Goal: Task Accomplishment & Management: Complete application form

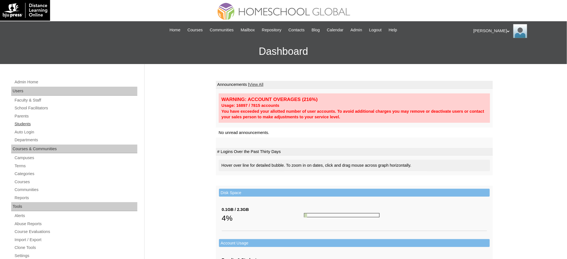
click at [17, 123] on link "Students" at bounding box center [75, 124] width 123 height 7
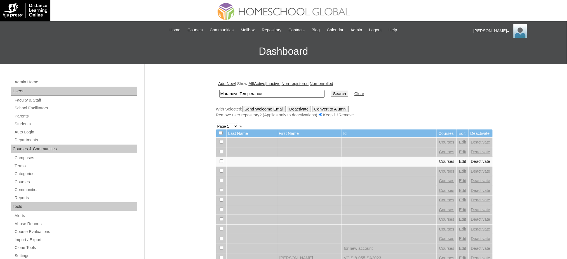
type input "Maraneve Temperance"
click at [331, 92] on input "Search" at bounding box center [339, 94] width 17 height 6
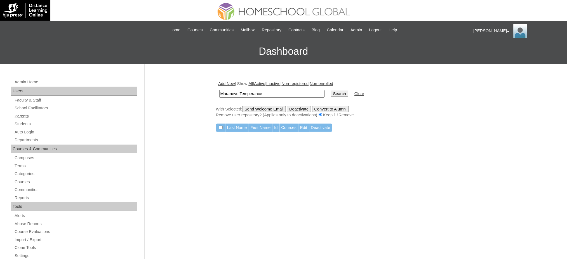
click at [26, 118] on link "Parents" at bounding box center [75, 116] width 123 height 7
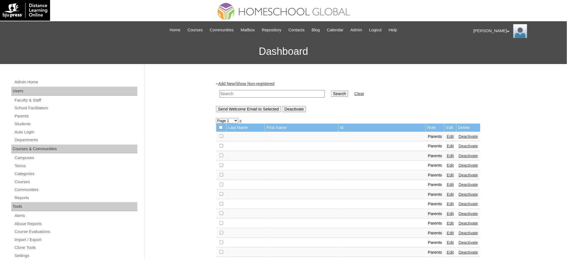
click at [223, 84] on link "Add New" at bounding box center [226, 83] width 17 height 4
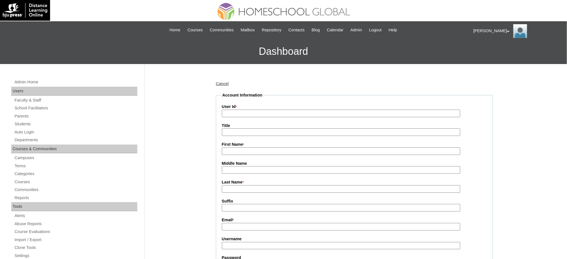
click at [241, 116] on input "User Id *" at bounding box center [341, 114] width 239 height 8
paste input "MHP0216-TECHPH2025"
type input "MHP0216-TECHPH2025"
click at [233, 134] on input "Title" at bounding box center [341, 132] width 239 height 8
type input "Ms."
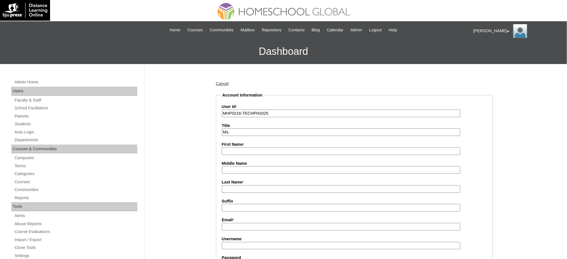
click at [250, 148] on input "First Name *" at bounding box center [341, 151] width 239 height 8
paste input "[PERSON_NAME]"
type input "[PERSON_NAME]"
click at [247, 183] on label "Last Name *" at bounding box center [354, 182] width 265 height 6
click at [247, 185] on input "Last Name *" at bounding box center [341, 189] width 239 height 8
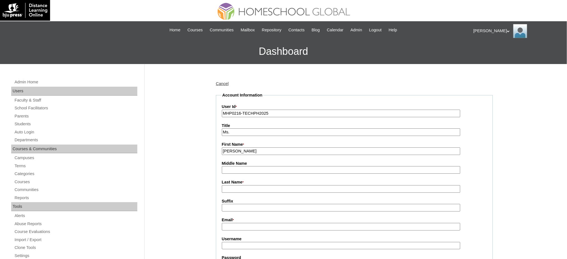
paste input "Ret"
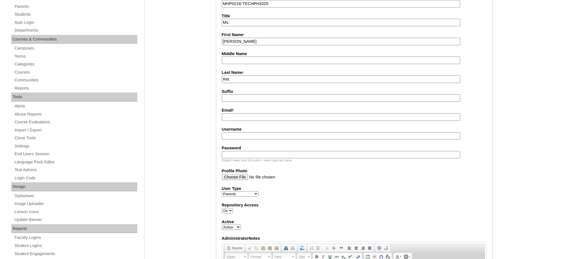
scroll to position [112, 0]
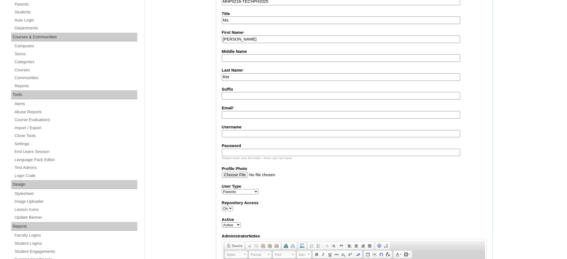
type input "Ret"
click at [256, 111] on input "Email *" at bounding box center [341, 115] width 239 height 8
paste input "marjorieret1020@gmail.com"
type input "marjorieret1020@gmail.com"
click at [245, 130] on input "Username" at bounding box center [341, 134] width 239 height 8
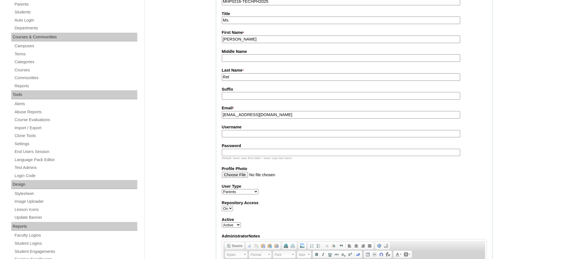
paste input "retAS-il2025"
type input "retAS-il2025"
click at [250, 150] on input "Password" at bounding box center [341, 153] width 239 height 8
paste input "techmtR777"
type input "techmtR777"
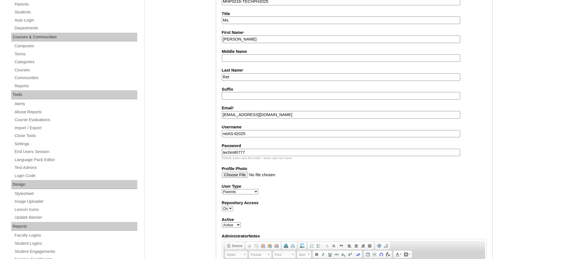
click at [261, 149] on input "techmtR777" at bounding box center [341, 153] width 239 height 8
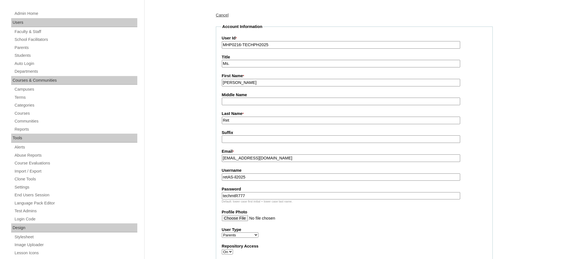
scroll to position [74, 0]
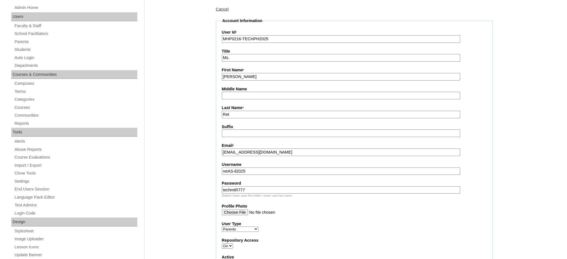
click at [241, 189] on input "techmtR777" at bounding box center [341, 190] width 239 height 8
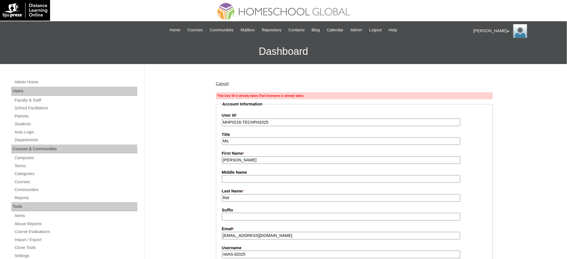
click at [241, 123] on input "MHP0216-TECHPH2025" at bounding box center [341, 123] width 239 height 8
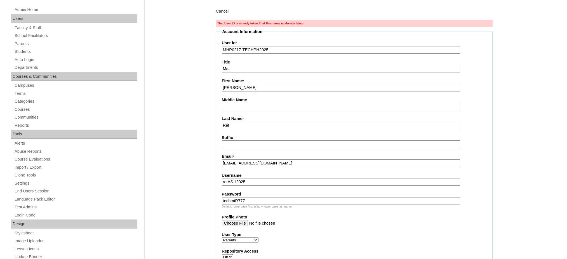
scroll to position [74, 0]
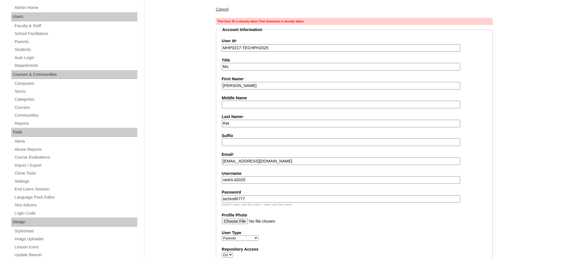
type input "MHP0217-TECHPH2025"
click at [260, 196] on input "techmtR777" at bounding box center [341, 199] width 239 height 8
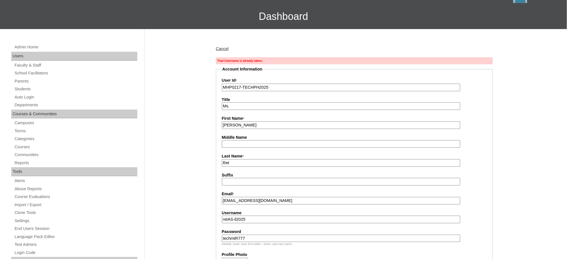
scroll to position [37, 0]
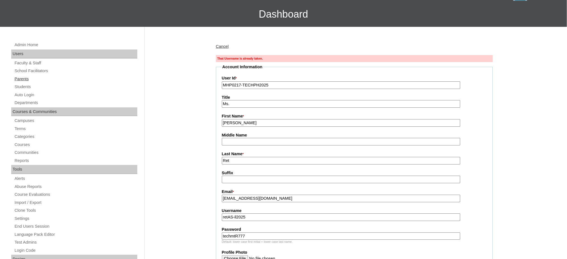
click at [19, 76] on link "Parents" at bounding box center [75, 79] width 123 height 7
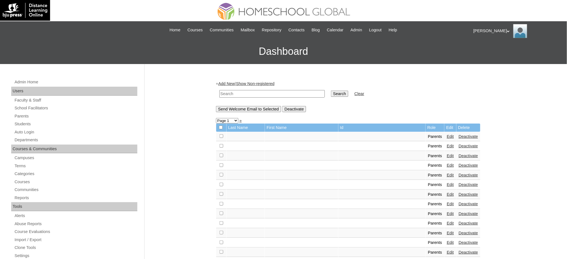
click at [259, 95] on input "text" at bounding box center [272, 94] width 106 height 8
paste input "MHP0216-TECHPH2025"
type input "MHP0216-TECHPH2025"
click at [331, 91] on input "Search" at bounding box center [339, 94] width 17 height 6
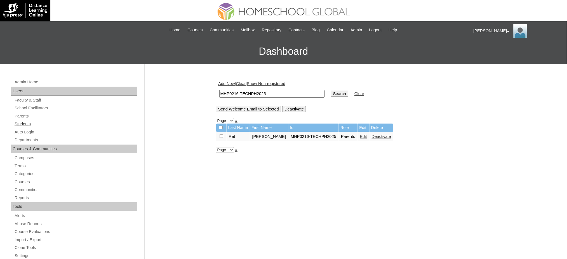
click at [15, 123] on link "Students" at bounding box center [75, 124] width 123 height 7
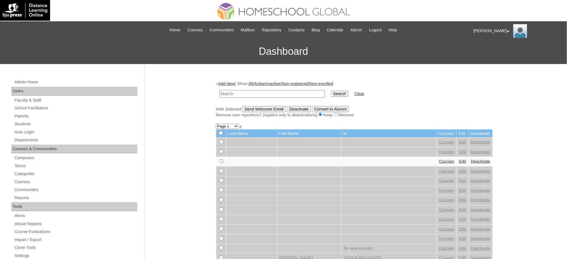
click at [227, 84] on link "Add New" at bounding box center [226, 83] width 17 height 4
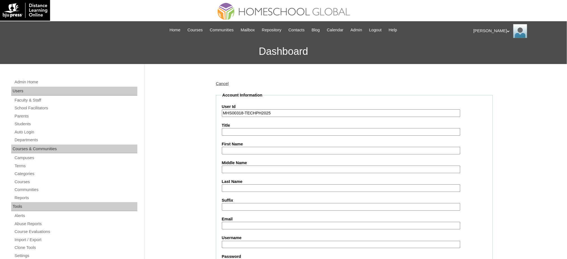
type input "MHS00318-TECHPH2025"
click at [244, 150] on input "First Name" at bounding box center [341, 151] width 239 height 8
paste input "Maraneve Temperance"
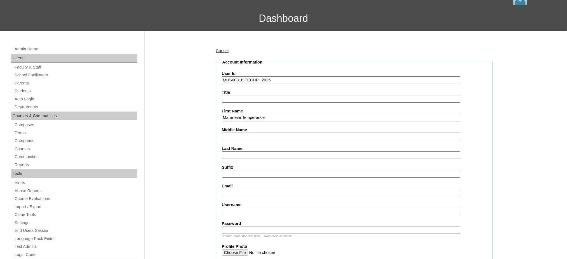
scroll to position [37, 0]
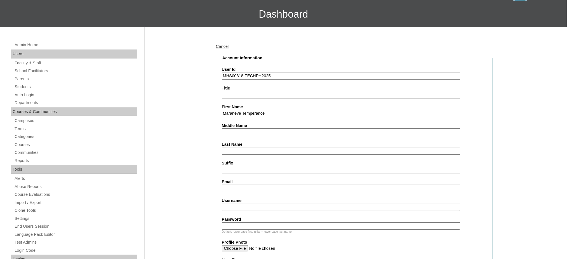
type input "Maraneve Temperance"
click at [252, 130] on input "Middle Name" at bounding box center [341, 132] width 239 height 8
paste input "As-il"
type input "As-il"
click at [237, 151] on input "Last Name" at bounding box center [341, 151] width 239 height 8
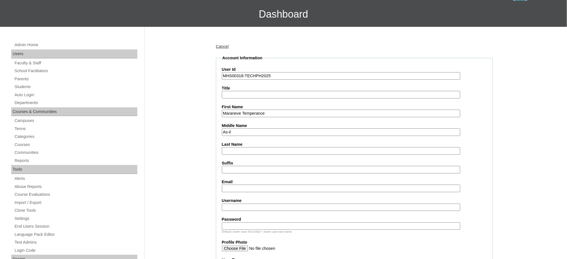
paste input "Ret"
type input "Ret"
click at [252, 185] on input "Email" at bounding box center [341, 189] width 239 height 8
paste input "marjorieret1020@gmail.com"
type input "marjorieret1020@gmail.com"
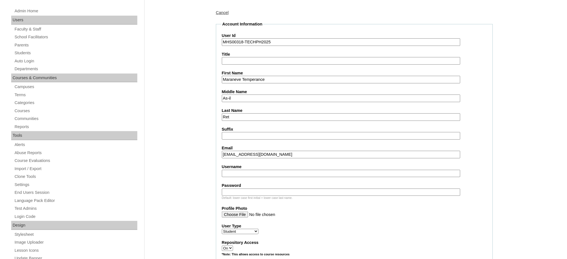
scroll to position [74, 0]
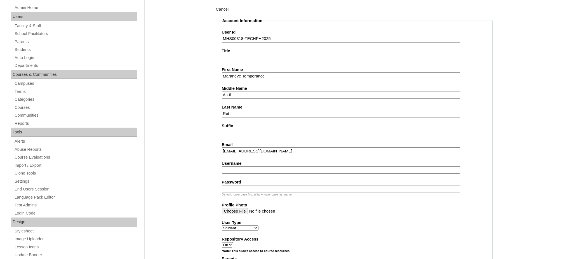
click at [268, 161] on label "Username" at bounding box center [354, 164] width 265 height 6
click at [268, 167] on input "Username" at bounding box center [341, 171] width 239 height 8
paste input "maraneveret"
type input "maraneveret"
click at [238, 185] on input "Password" at bounding box center [341, 189] width 239 height 8
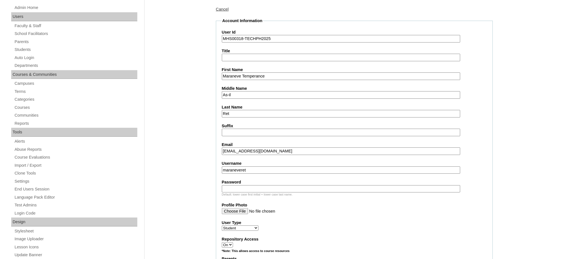
paste input "250006926"
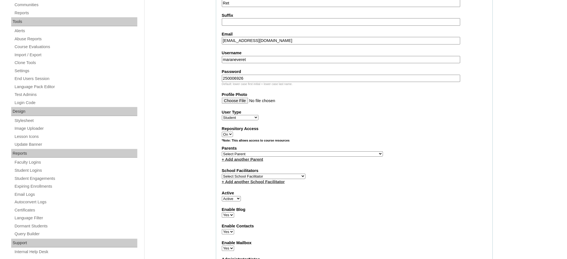
scroll to position [186, 0]
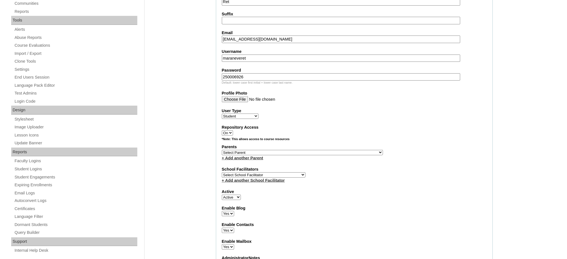
type input "250006926"
click at [317, 150] on select "Select Parent , , , , , , , , , , , , , , , , , , , , , , , , , , , , , , , , ,…" at bounding box center [302, 152] width 161 height 5
select select "44041"
click at [222, 150] on select "Select Parent , , , , , , , , , , , , , , , , , , , , , , , , , , , , , , , , ,…" at bounding box center [302, 152] width 161 height 5
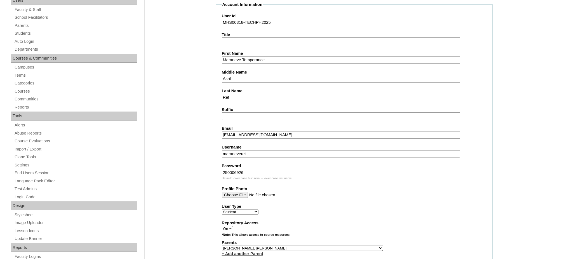
scroll to position [74, 0]
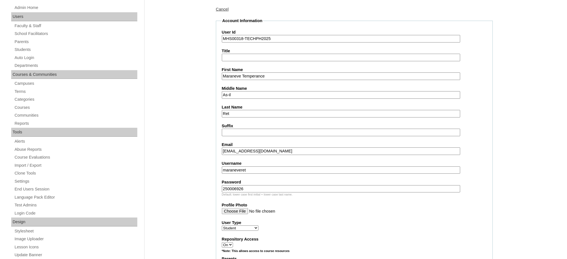
click at [247, 76] on input "Maraneve Temperance" at bounding box center [341, 76] width 239 height 8
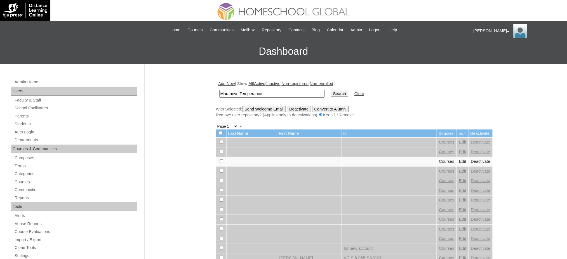
type input "Maraneve Temperance"
click at [331, 94] on input "Search" at bounding box center [339, 94] width 17 height 6
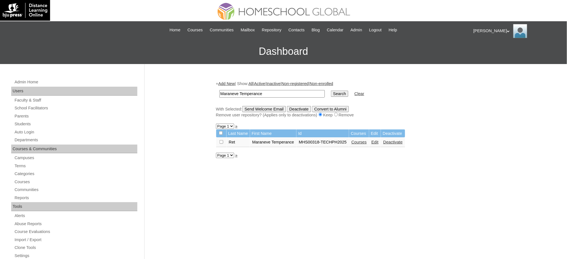
click at [363, 140] on link "Courses" at bounding box center [359, 142] width 15 height 4
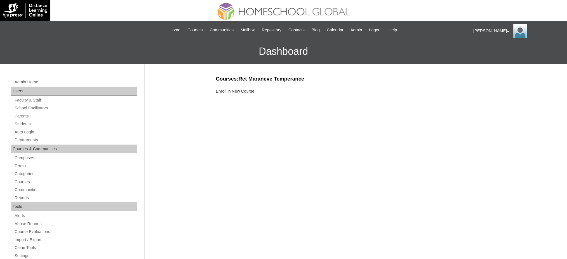
click at [253, 91] on link "Enroll in New Course" at bounding box center [235, 91] width 39 height 4
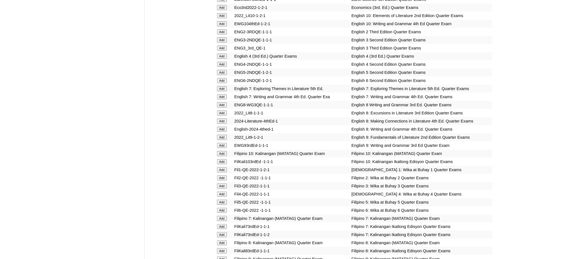
scroll to position [746, 0]
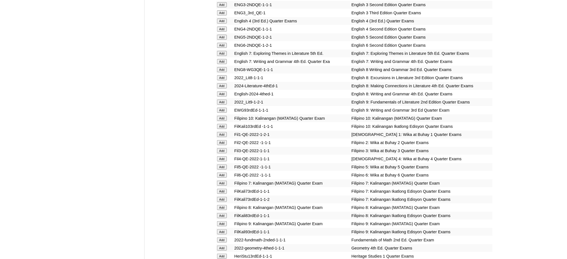
click at [222, 35] on input "Add" at bounding box center [222, 37] width 10 height 5
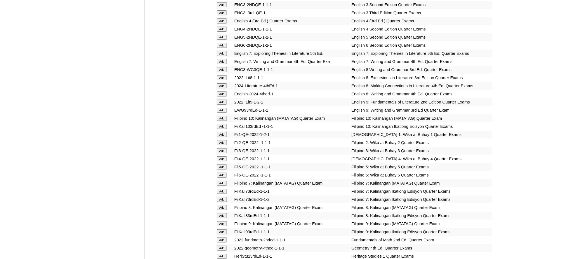
click at [222, 35] on input "Add" at bounding box center [222, 37] width 10 height 5
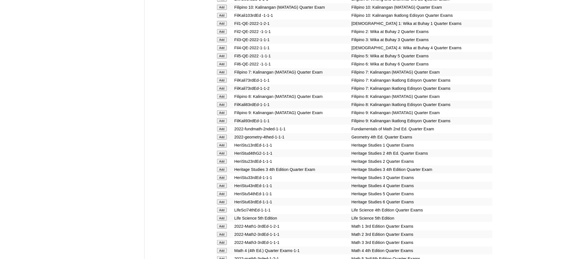
scroll to position [858, 0]
click at [223, 191] on input "Add" at bounding box center [222, 193] width 10 height 5
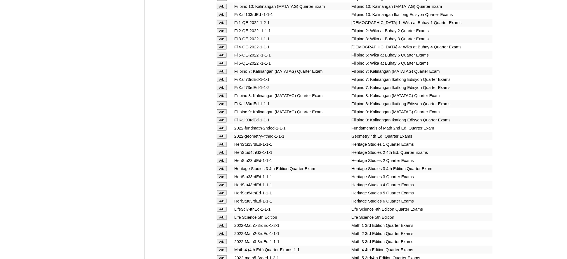
click at [223, 191] on input "Add" at bounding box center [222, 193] width 10 height 5
click at [224, 256] on input "Add" at bounding box center [222, 258] width 10 height 5
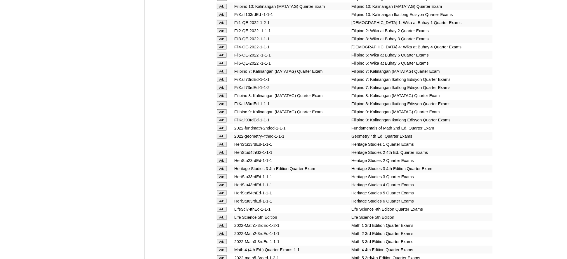
click at [224, 256] on input "Add" at bounding box center [222, 258] width 10 height 5
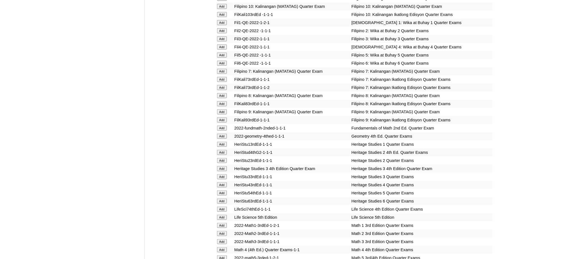
click at [224, 256] on input "Add" at bounding box center [222, 258] width 10 height 5
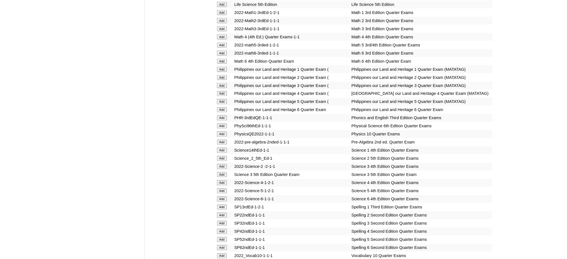
scroll to position [1082, 0]
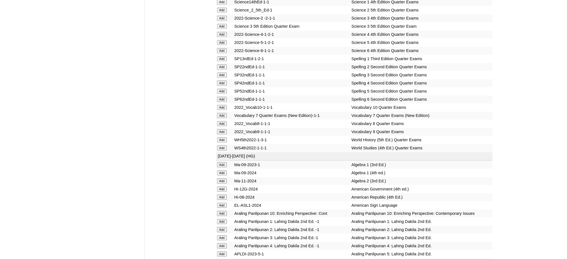
scroll to position [1231, 0]
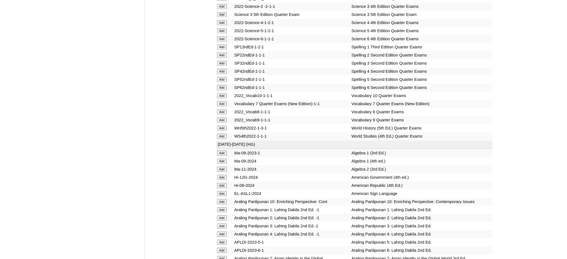
click at [219, 28] on input "Add" at bounding box center [222, 30] width 10 height 5
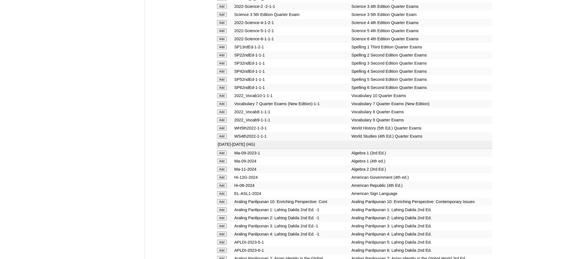
click at [219, 28] on input "Add" at bounding box center [222, 30] width 10 height 5
click at [225, 77] on input "Add" at bounding box center [222, 79] width 10 height 5
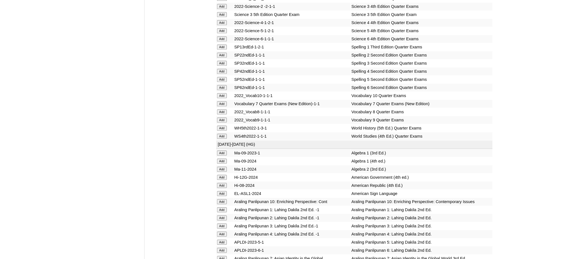
click at [225, 77] on input "Add" at bounding box center [222, 79] width 10 height 5
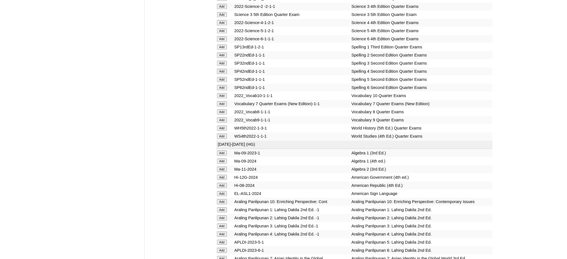
click at [225, 77] on input "Add" at bounding box center [222, 79] width 10 height 5
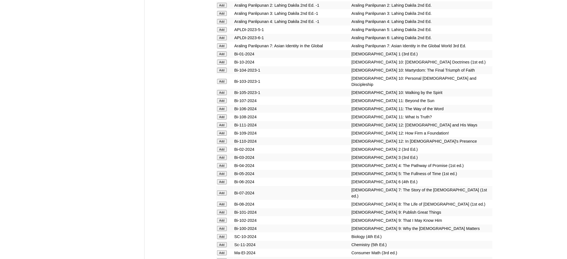
scroll to position [1455, 0]
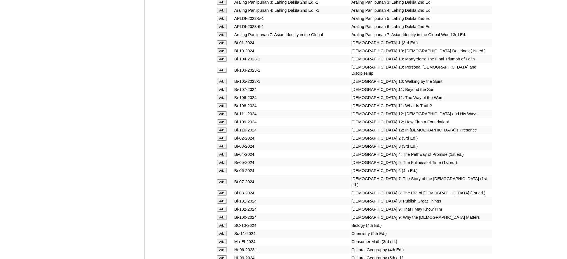
click at [221, 160] on input "Add" at bounding box center [222, 162] width 10 height 5
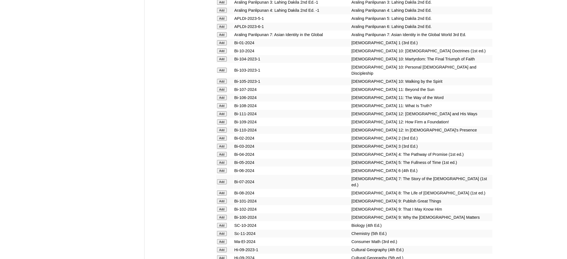
click at [221, 160] on input "Add" at bounding box center [222, 162] width 10 height 5
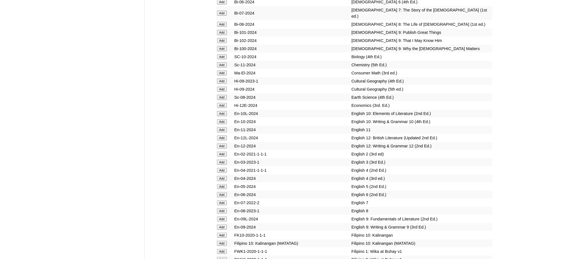
scroll to position [1642, 0]
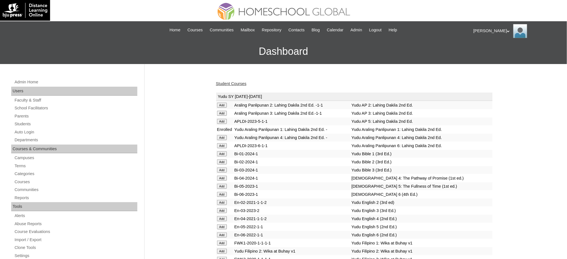
click at [240, 83] on link "Student Courses" at bounding box center [231, 83] width 31 height 4
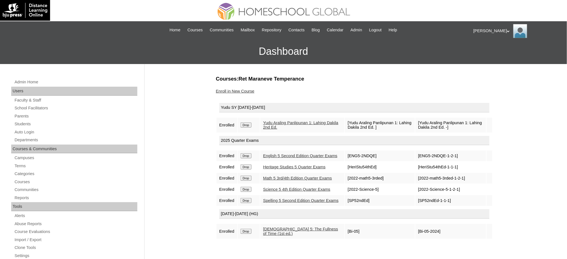
click at [251, 123] on input "Drop" at bounding box center [246, 125] width 11 height 5
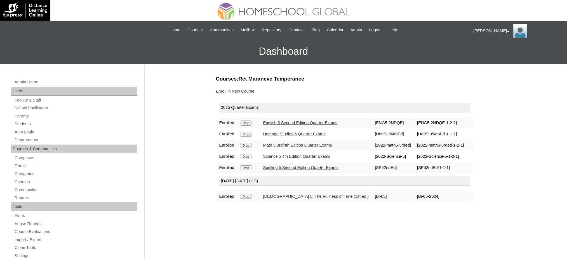
click at [228, 91] on link "Enroll in New Course" at bounding box center [235, 91] width 39 height 4
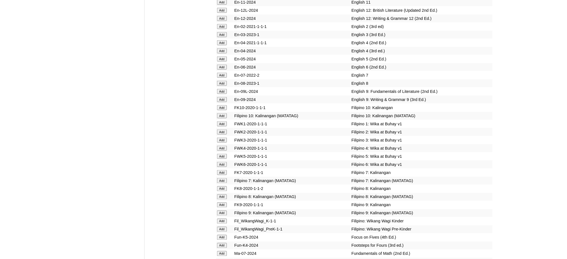
scroll to position [1754, 0]
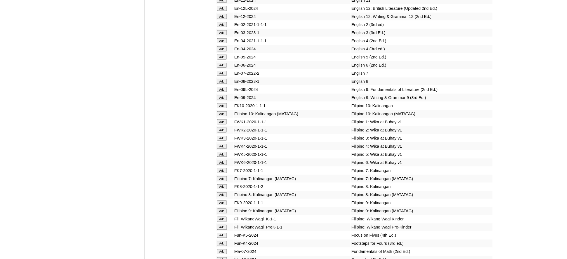
click at [223, 55] on input "Add" at bounding box center [222, 57] width 10 height 5
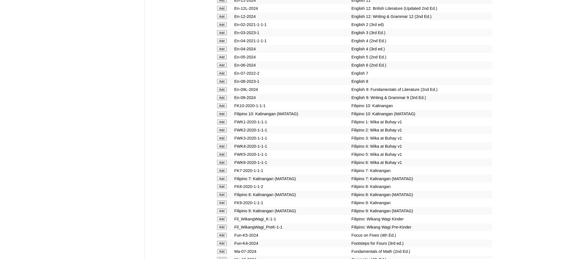
click at [223, 55] on input "Add" at bounding box center [222, 57] width 10 height 5
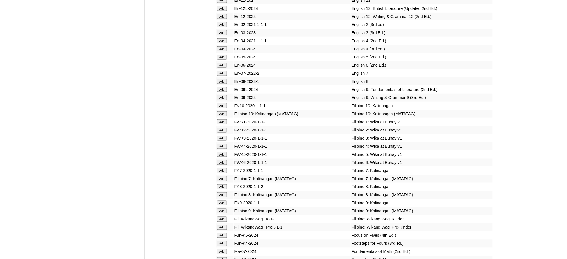
click at [223, 55] on input "Add" at bounding box center [222, 57] width 10 height 5
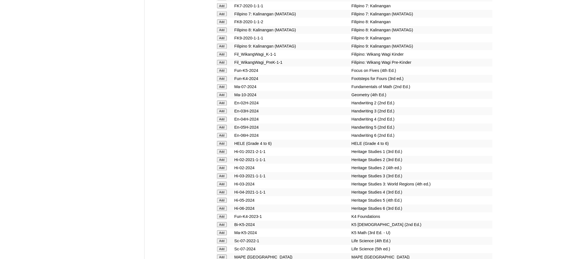
scroll to position [1940, 0]
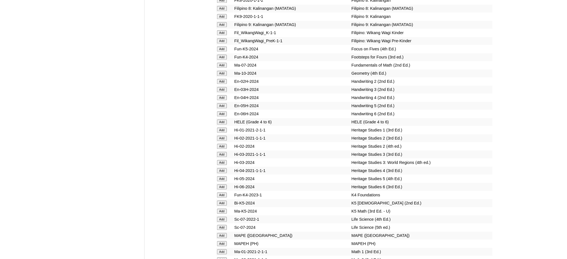
click at [218, 233] on input "Add" at bounding box center [222, 235] width 10 height 5
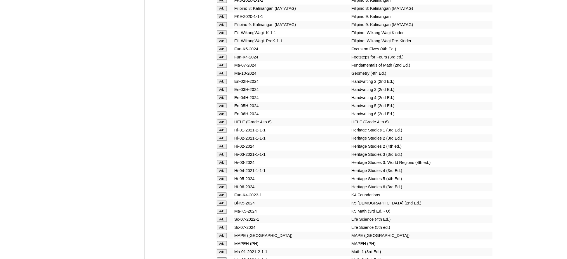
click at [218, 233] on input "Add" at bounding box center [222, 235] width 10 height 5
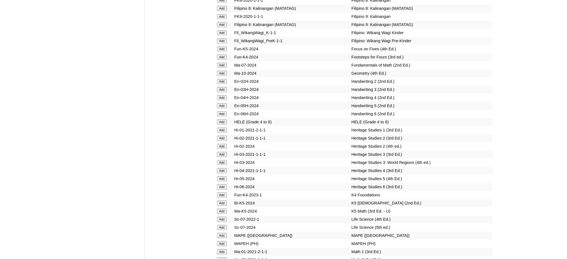
click at [218, 233] on input "Add" at bounding box center [222, 235] width 10 height 5
click at [225, 176] on input "Add" at bounding box center [222, 178] width 10 height 5
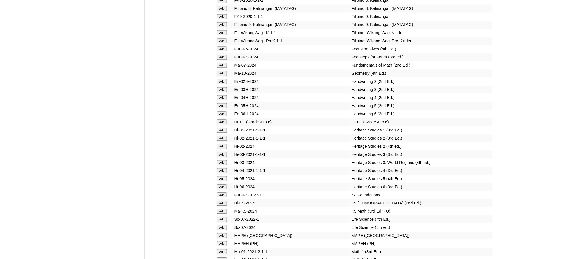
click at [225, 176] on input "Add" at bounding box center [222, 178] width 10 height 5
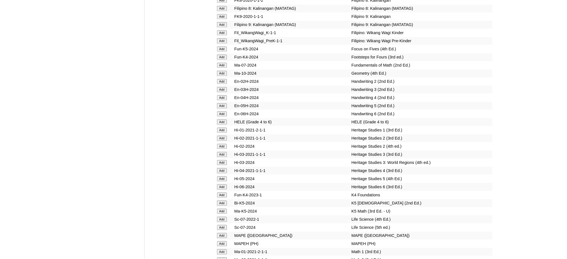
click at [225, 176] on input "Add" at bounding box center [222, 178] width 10 height 5
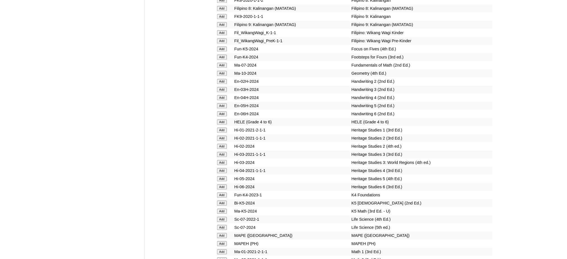
click at [225, 176] on input "Add" at bounding box center [222, 178] width 10 height 5
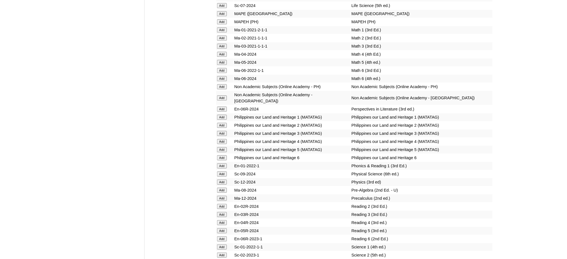
scroll to position [2164, 0]
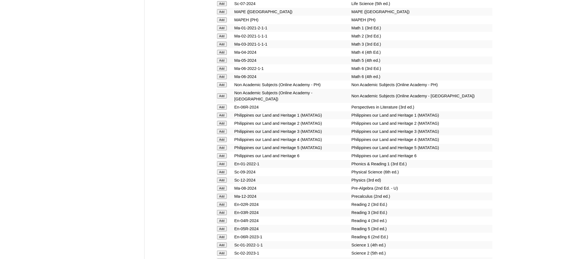
click at [222, 226] on input "Add" at bounding box center [222, 228] width 10 height 5
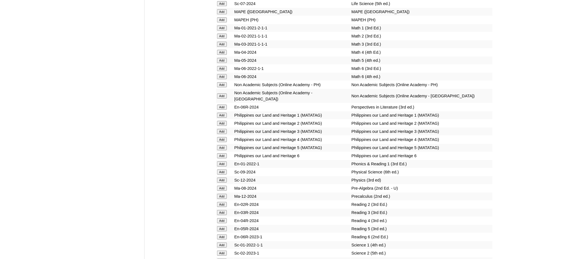
click at [222, 226] on input "Add" at bounding box center [222, 228] width 10 height 5
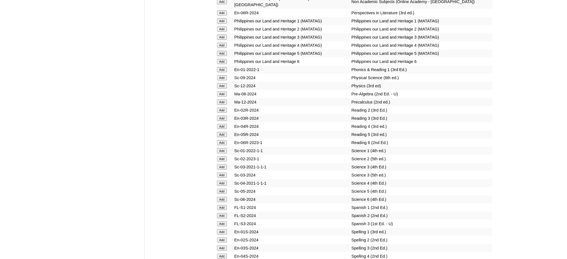
scroll to position [2276, 0]
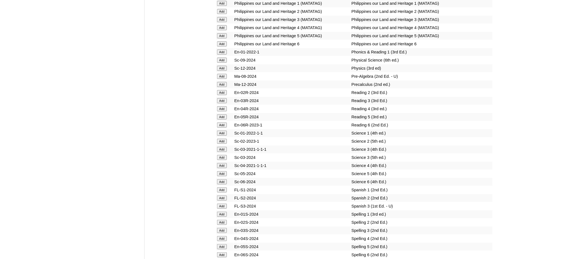
click at [223, 244] on input "Add" at bounding box center [222, 246] width 10 height 5
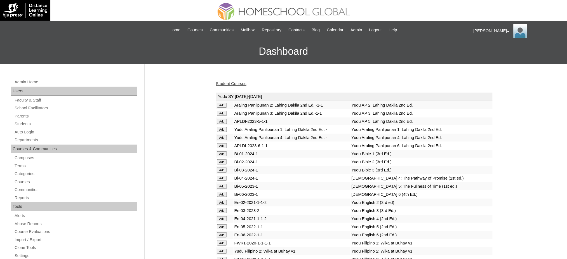
click at [228, 84] on link "Student Courses" at bounding box center [231, 83] width 31 height 4
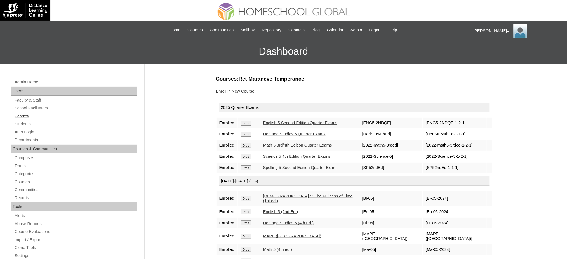
click at [27, 116] on link "Parents" at bounding box center [75, 116] width 123 height 7
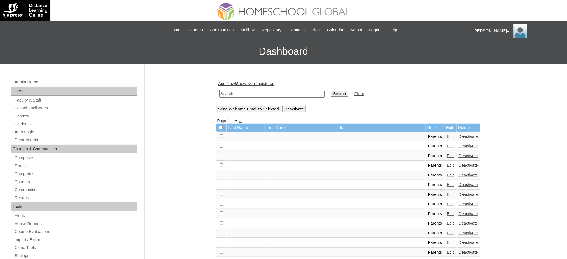
click at [232, 84] on link "Add New" at bounding box center [226, 83] width 17 height 4
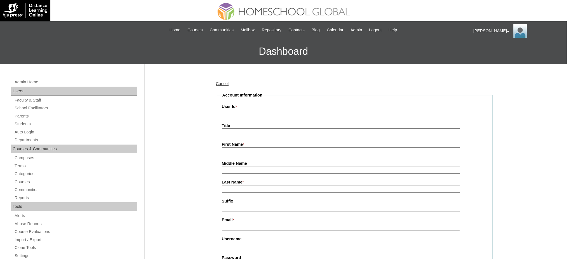
click at [239, 113] on input "User Id *" at bounding box center [341, 114] width 239 height 8
paste input "MHP0217-TECHPH2025"
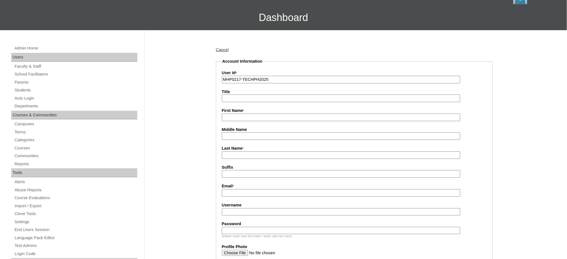
scroll to position [37, 0]
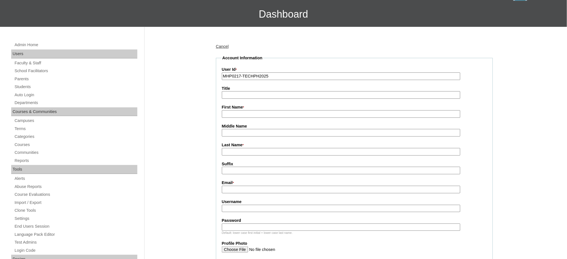
type input "MHP0217-TECHPH2025"
click at [238, 92] on input "Title" at bounding box center [341, 95] width 239 height 8
type input "Ms."
click at [247, 114] on input "First Name *" at bounding box center [341, 114] width 239 height 8
paste input "[PERSON_NAME]"
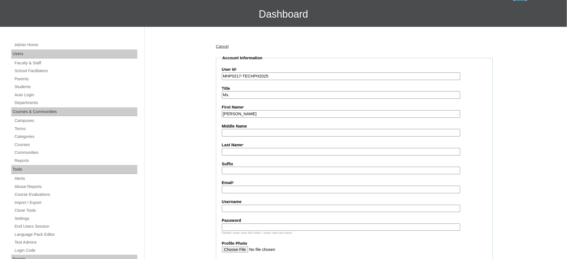
type input "[PERSON_NAME]"
click at [247, 151] on input "Last Name *" at bounding box center [341, 152] width 239 height 8
paste input "Guado"
type input "Guado"
click at [264, 187] on input "Email *" at bounding box center [341, 190] width 239 height 8
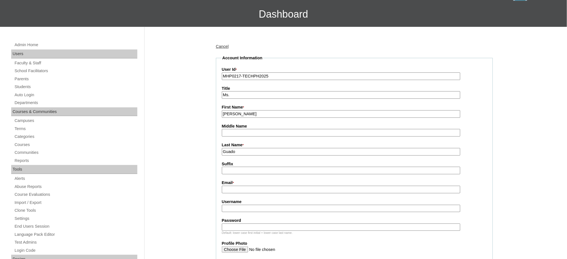
paste input "[EMAIL_ADDRESS][DOMAIN_NAME]"
type input "[EMAIL_ADDRESS][DOMAIN_NAME]"
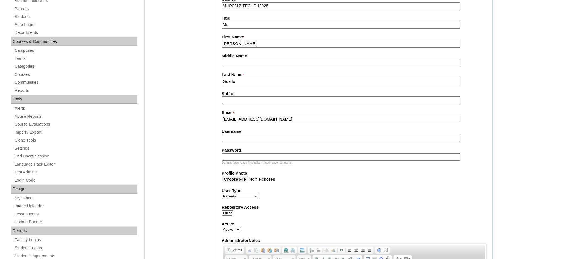
scroll to position [112, 0]
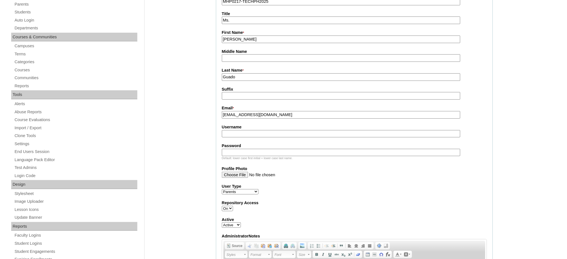
click at [246, 130] on input "Username" at bounding box center [341, 134] width 239 height 8
paste input "guadoL2025"
type input "guadoL2025"
click at [239, 149] on input "Password" at bounding box center [341, 153] width 239 height 8
paste input "techEAg778"
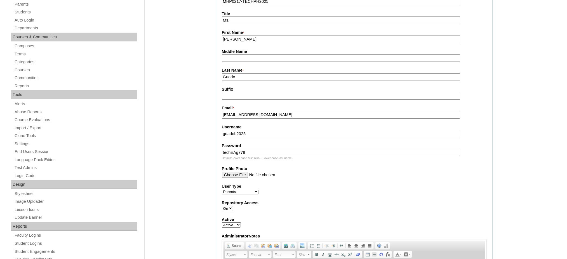
type input "techEAg778"
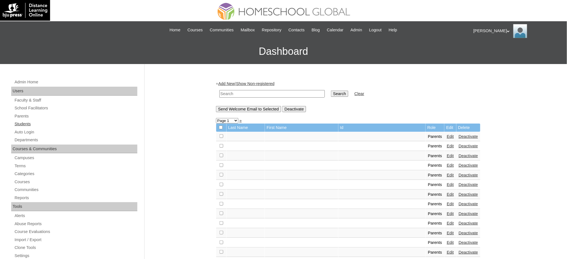
drag, startPoint x: 26, startPoint y: 123, endPoint x: 29, endPoint y: 121, distance: 3.1
click at [26, 123] on link "Students" at bounding box center [75, 124] width 123 height 7
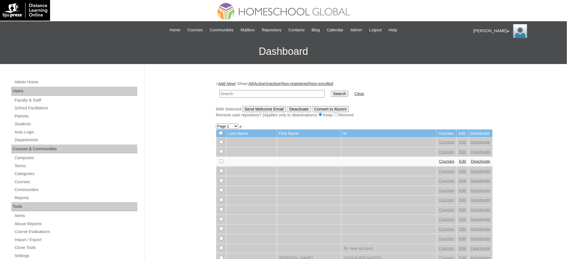
drag, startPoint x: 0, startPoint y: 0, endPoint x: 228, endPoint y: 84, distance: 242.5
click at [229, 83] on link "Add New" at bounding box center [226, 83] width 17 height 4
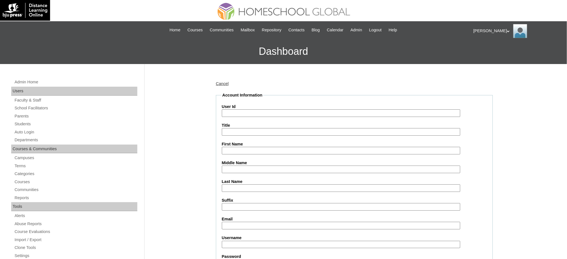
click at [250, 111] on input "User Id" at bounding box center [341, 113] width 239 height 8
paste input "MHS00319-TECHPH2025"
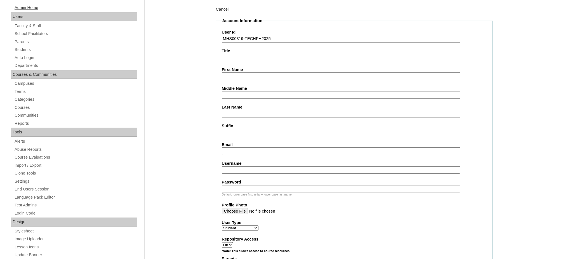
type input "MHS00319-TECHPH2025"
click at [241, 75] on input "First Name" at bounding box center [341, 76] width 239 height 8
paste input "[PERSON_NAME]"
type input "[PERSON_NAME]"
click at [250, 96] on input "Middle Name" at bounding box center [341, 95] width 239 height 8
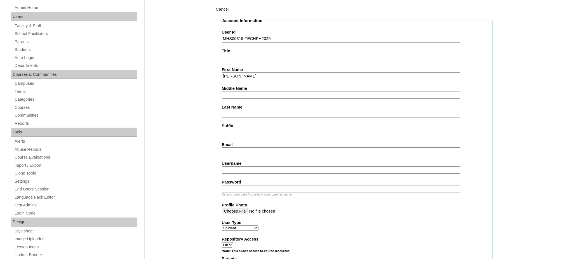
paste input "[PERSON_NAME]"
type input "[PERSON_NAME]"
click at [249, 113] on input "Last Name" at bounding box center [341, 114] width 239 height 8
paste input "Guado"
type input "Guado"
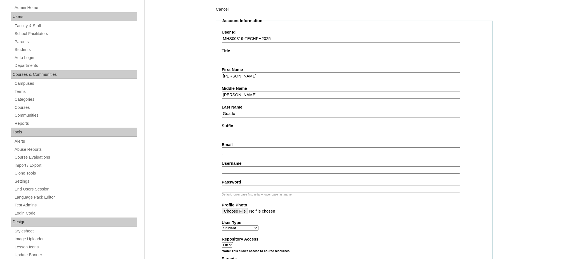
click at [240, 154] on fieldset "Account Information User Id MHS00319-TECHPH2025 Title First Name [PERSON_NAME] …" at bounding box center [354, 244] width 277 height 453
click at [241, 150] on input "Email" at bounding box center [341, 151] width 239 height 8
paste input "[EMAIL_ADDRESS][DOMAIN_NAME]"
type input "[EMAIL_ADDRESS][DOMAIN_NAME]"
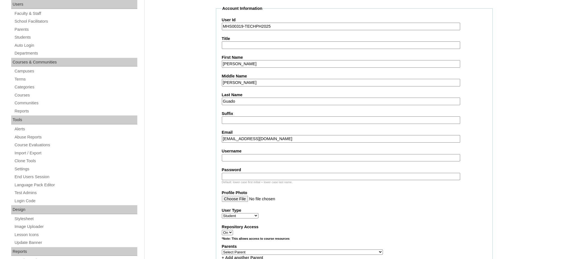
scroll to position [112, 0]
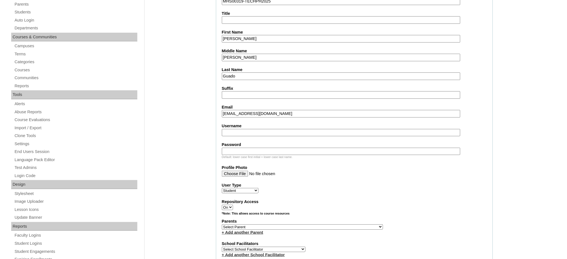
drag, startPoint x: 259, startPoint y: 129, endPoint x: 261, endPoint y: 132, distance: 3.2
click at [260, 131] on input "Username" at bounding box center [341, 133] width 239 height 8
paste input "250006982"
type input "250006982"
click at [289, 149] on input "Password" at bounding box center [341, 152] width 239 height 8
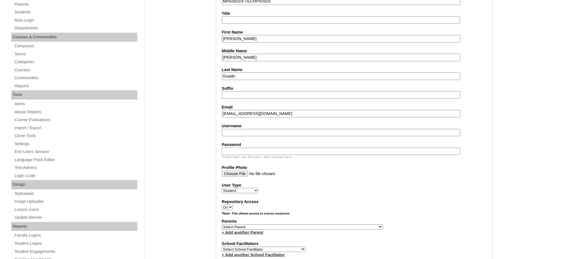
paste input "250006982"
type input "250006982"
click at [240, 131] on input "Username" at bounding box center [341, 133] width 239 height 8
paste input "euniceguado"
type input "euniceguado"
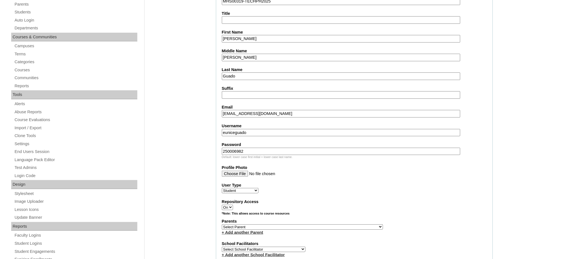
click at [316, 224] on select "Select Parent , , , , , , , , , , , , , , , , , , , , , , , , , , , , , , , , ,…" at bounding box center [302, 226] width 161 height 5
select select "44045"
click at [222, 224] on select "Select Parent , , , , , , , , , , , , , , , , , , , , , , , , , , , , , , , , ,…" at bounding box center [302, 226] width 161 height 5
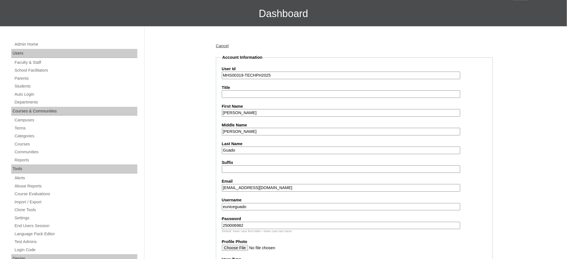
scroll to position [37, 0]
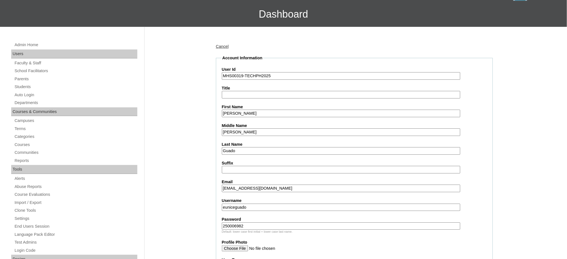
click at [240, 114] on input "Eunice Anne" at bounding box center [341, 114] width 239 height 8
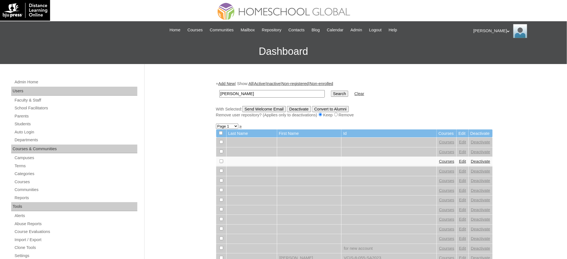
type input "[PERSON_NAME]"
click at [331, 94] on input "Search" at bounding box center [339, 94] width 17 height 6
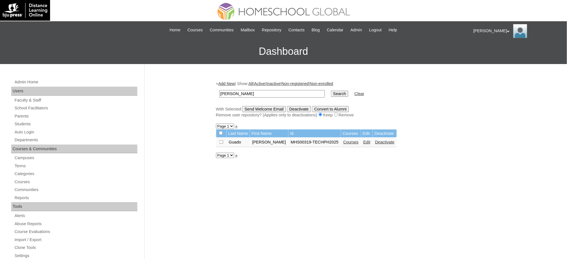
click at [343, 140] on link "Courses" at bounding box center [350, 142] width 15 height 4
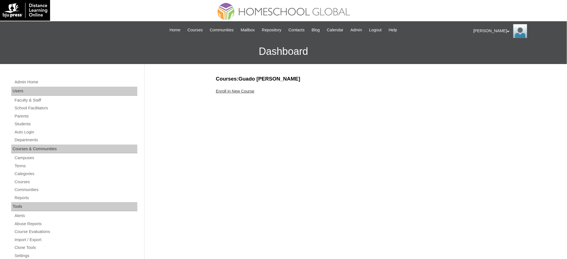
click at [232, 89] on link "Enroll in New Course" at bounding box center [235, 91] width 39 height 4
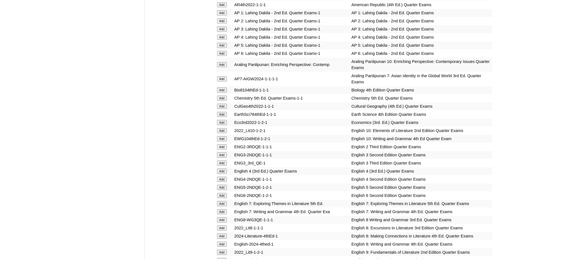
scroll to position [597, 0]
click at [223, 75] on input "Add" at bounding box center [222, 77] width 10 height 5
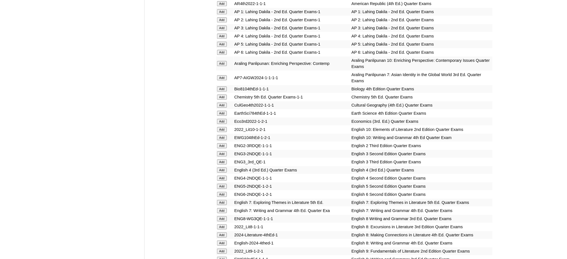
click at [223, 75] on input "Add" at bounding box center [222, 77] width 10 height 5
click at [217, 111] on input "Add" at bounding box center [222, 113] width 10 height 5
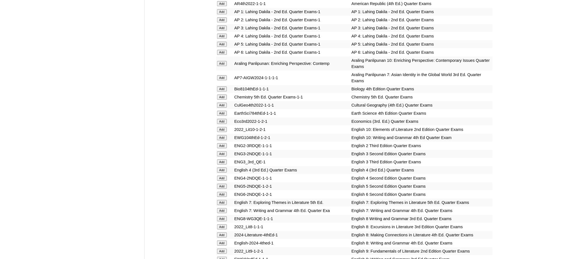
click at [217, 111] on input "Add" at bounding box center [222, 113] width 10 height 5
click at [223, 200] on input "Add" at bounding box center [222, 202] width 10 height 5
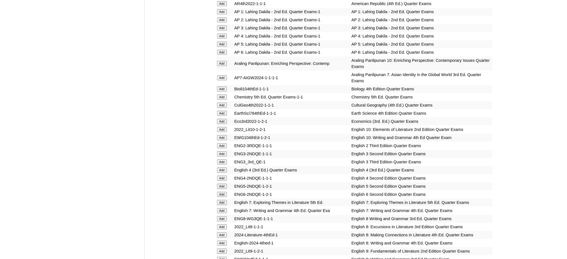
click at [223, 200] on input "Add" at bounding box center [222, 202] width 10 height 5
click at [223, 208] on input "Add" at bounding box center [222, 210] width 10 height 5
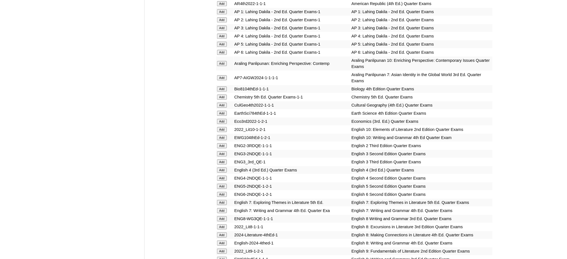
click at [223, 208] on input "Add" at bounding box center [222, 210] width 10 height 5
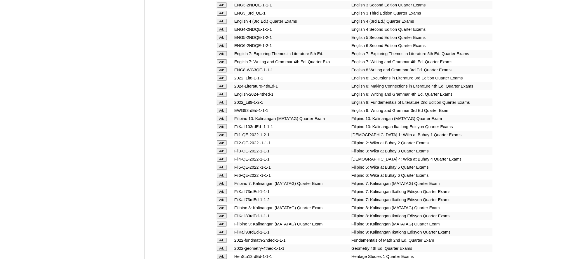
scroll to position [746, 0]
click at [221, 181] on input "Add" at bounding box center [222, 183] width 10 height 5
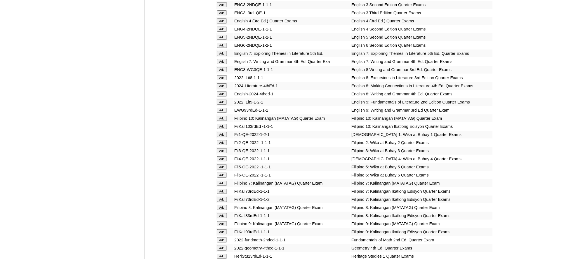
click at [221, 181] on input "Add" at bounding box center [222, 183] width 10 height 5
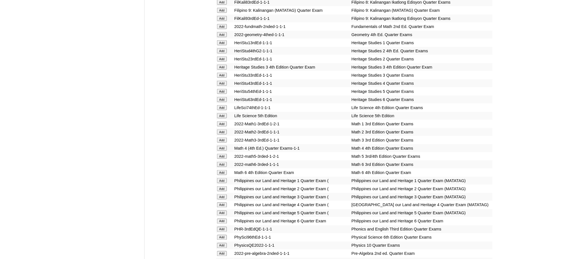
scroll to position [970, 0]
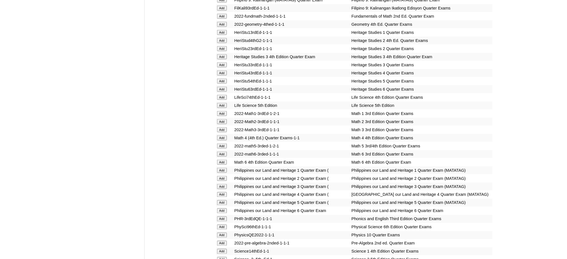
click at [224, 241] on input "Add" at bounding box center [222, 243] width 10 height 5
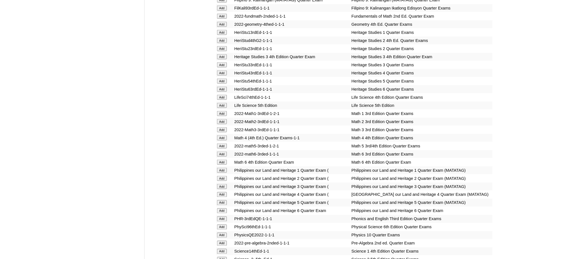
click at [224, 241] on input "Add" at bounding box center [222, 243] width 10 height 5
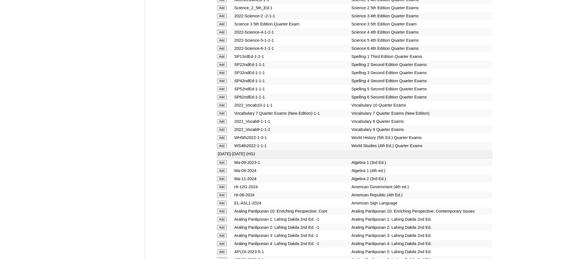
scroll to position [1231, 0]
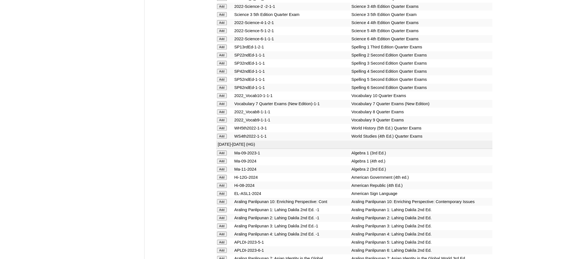
click at [226, 101] on input "Add" at bounding box center [222, 103] width 10 height 5
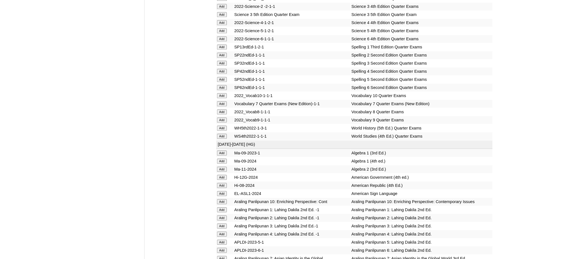
click at [226, 101] on input "Add" at bounding box center [222, 103] width 10 height 5
click at [224, 256] on input "Add" at bounding box center [222, 258] width 10 height 5
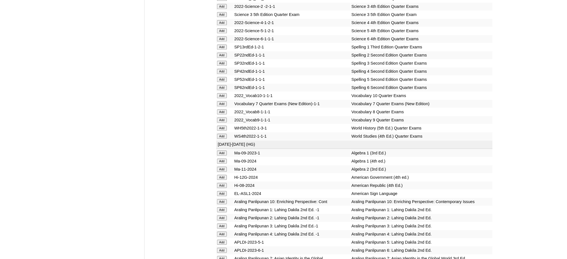
click at [224, 256] on input "Add" at bounding box center [222, 258] width 10 height 5
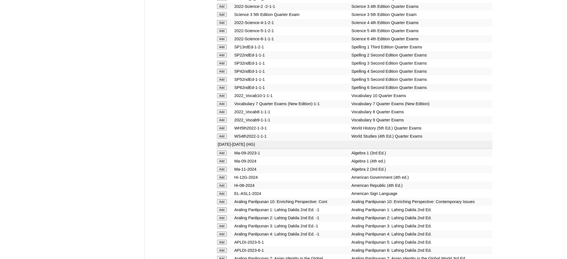
click at [224, 256] on input "Add" at bounding box center [222, 258] width 10 height 5
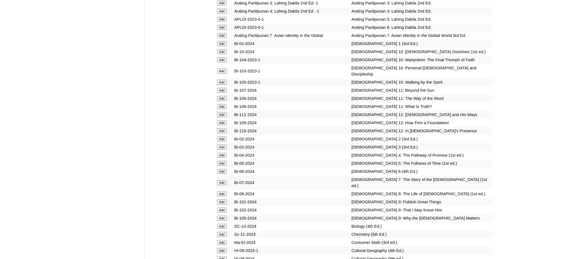
scroll to position [1455, 0]
click at [221, 179] on input "Add" at bounding box center [222, 181] width 10 height 5
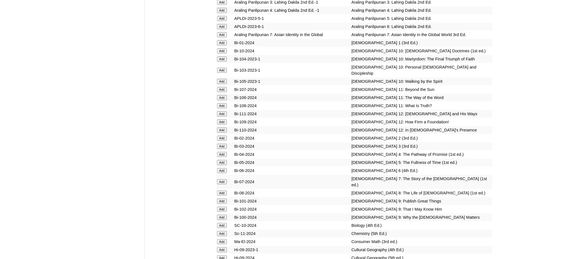
click at [221, 179] on input "Add" at bounding box center [222, 181] width 10 height 5
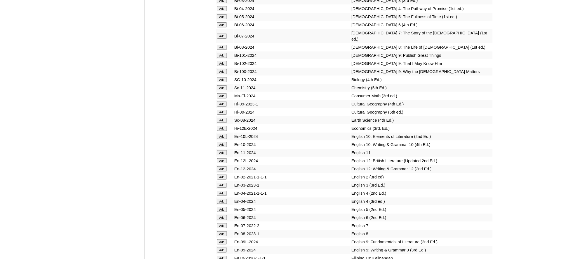
scroll to position [1604, 0]
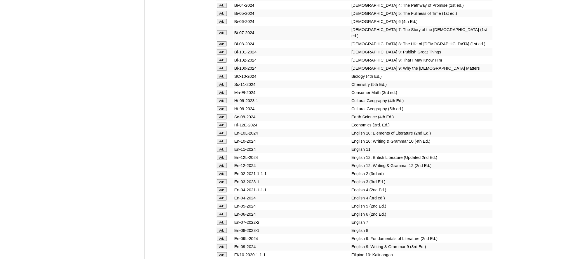
click at [219, 220] on input "Add" at bounding box center [222, 222] width 10 height 5
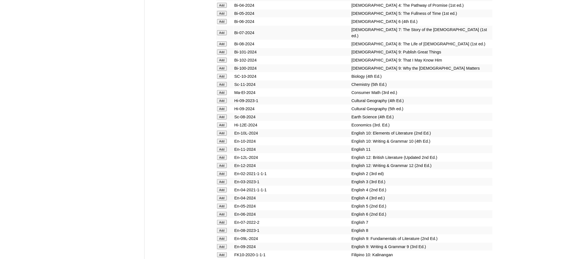
click at [219, 220] on input "Add" at bounding box center [222, 222] width 10 height 5
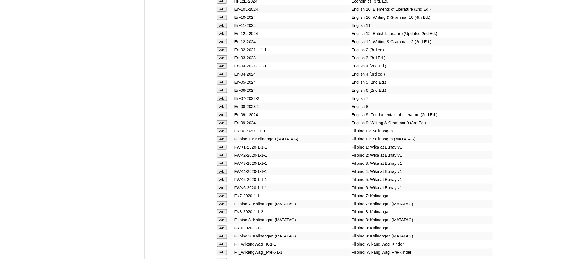
scroll to position [1754, 0]
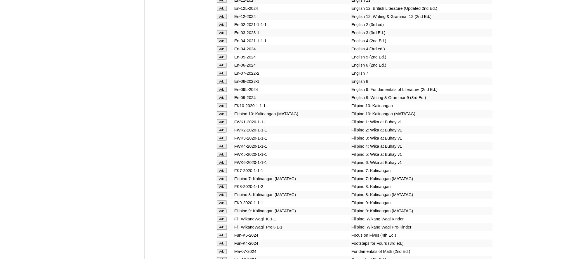
click at [222, 175] on td "Add" at bounding box center [224, 179] width 17 height 8
click at [222, 176] on input "Add" at bounding box center [222, 178] width 10 height 5
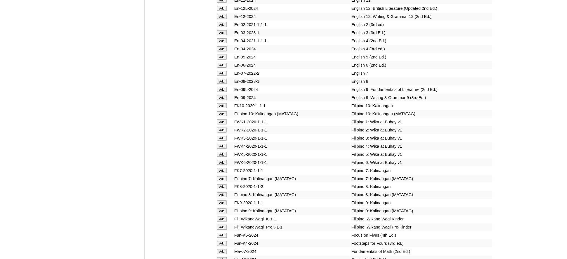
click at [222, 176] on input "Add" at bounding box center [222, 178] width 10 height 5
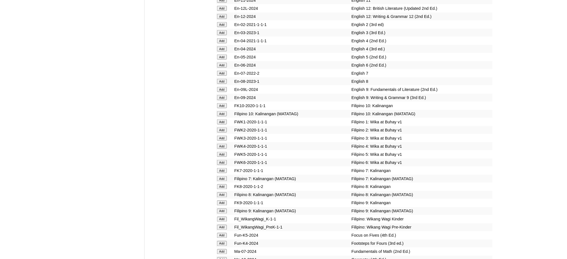
click at [222, 176] on input "Add" at bounding box center [222, 178] width 10 height 5
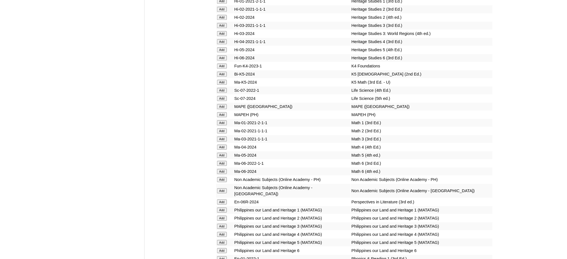
scroll to position [2089, 0]
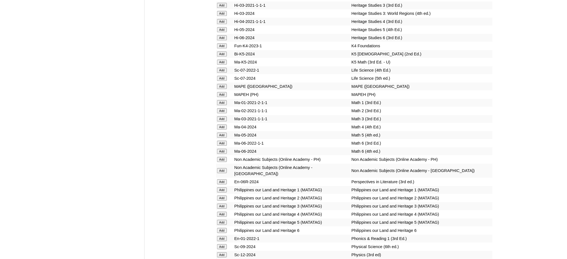
click at [219, 259] on input "Add" at bounding box center [222, 263] width 10 height 5
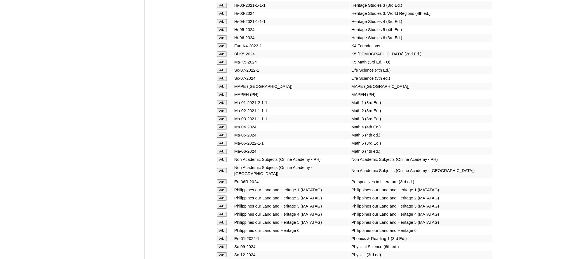
click at [219, 259] on input "Add" at bounding box center [222, 263] width 10 height 5
click at [223, 92] on input "Add" at bounding box center [222, 94] width 10 height 5
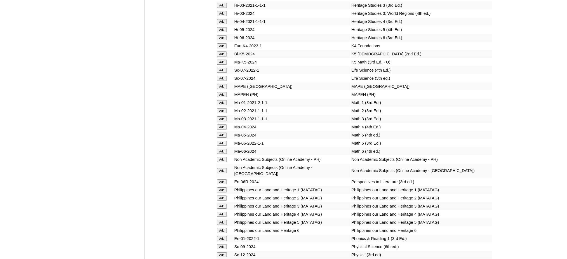
click at [223, 92] on input "Add" at bounding box center [222, 94] width 10 height 5
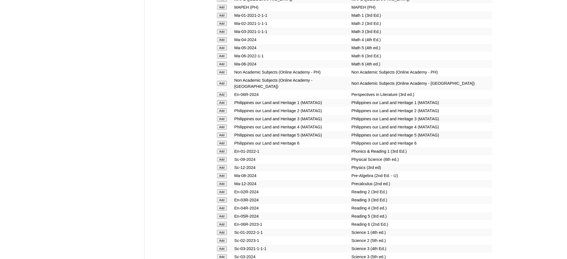
scroll to position [2276, 0]
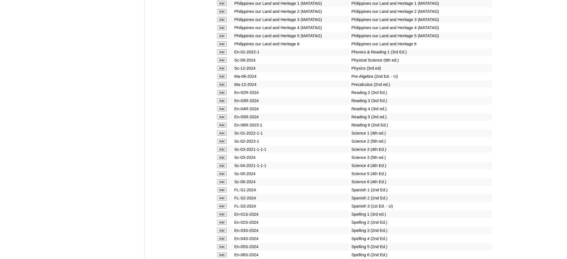
click at [224, 259] on input "Add" at bounding box center [222, 263] width 10 height 5
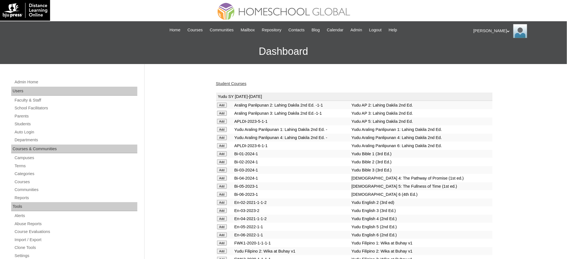
click at [237, 84] on link "Student Courses" at bounding box center [231, 83] width 31 height 4
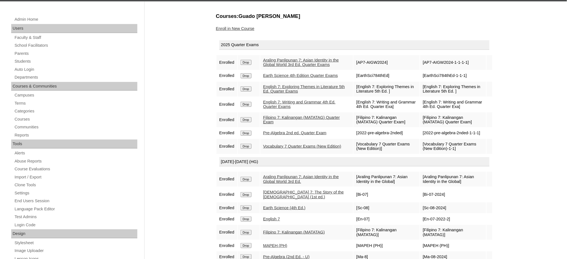
scroll to position [37, 0]
